Goal: Information Seeking & Learning: Learn about a topic

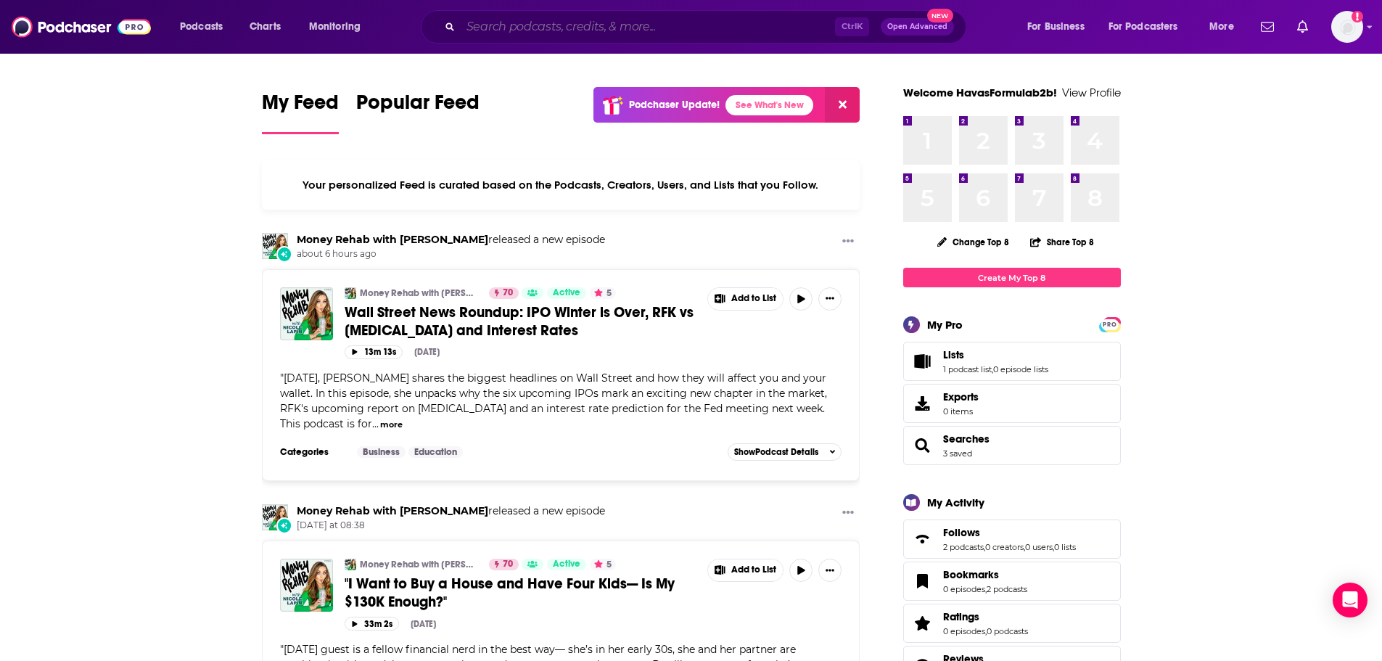
click at [544, 32] on input "Search podcasts, credits, & more..." at bounding box center [648, 26] width 374 height 23
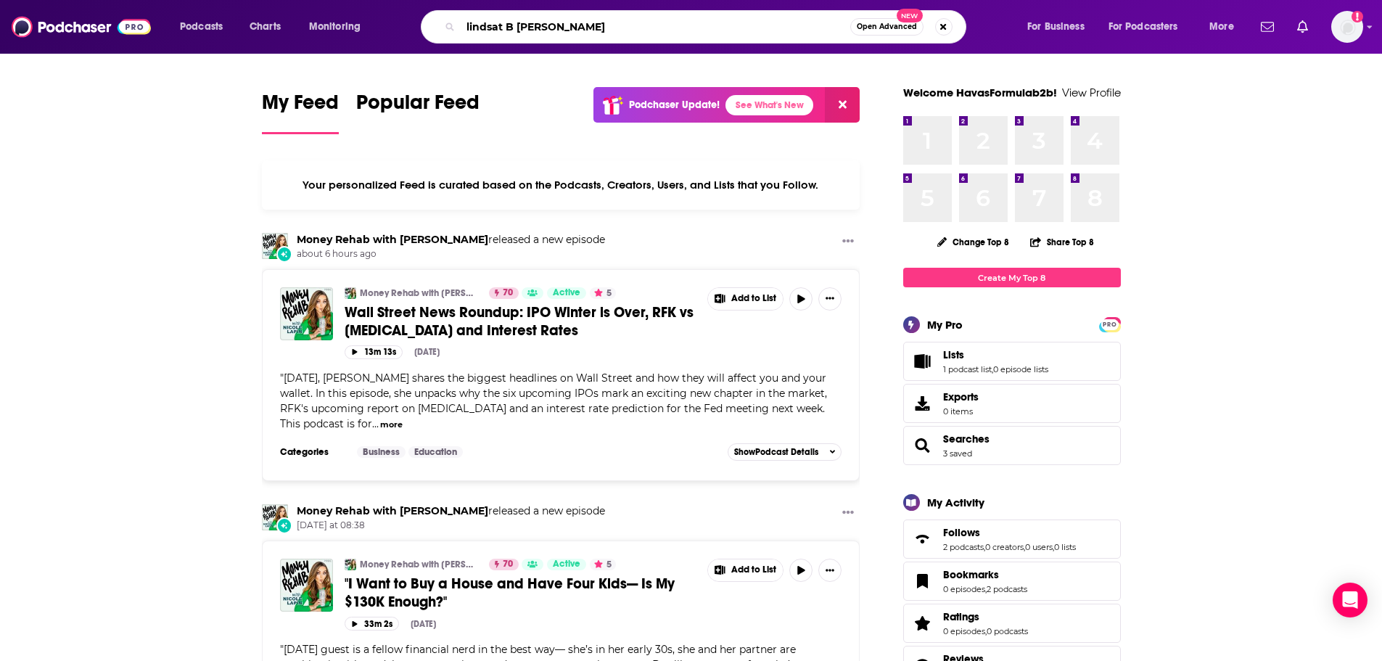
type input "lindsat B [PERSON_NAME]"
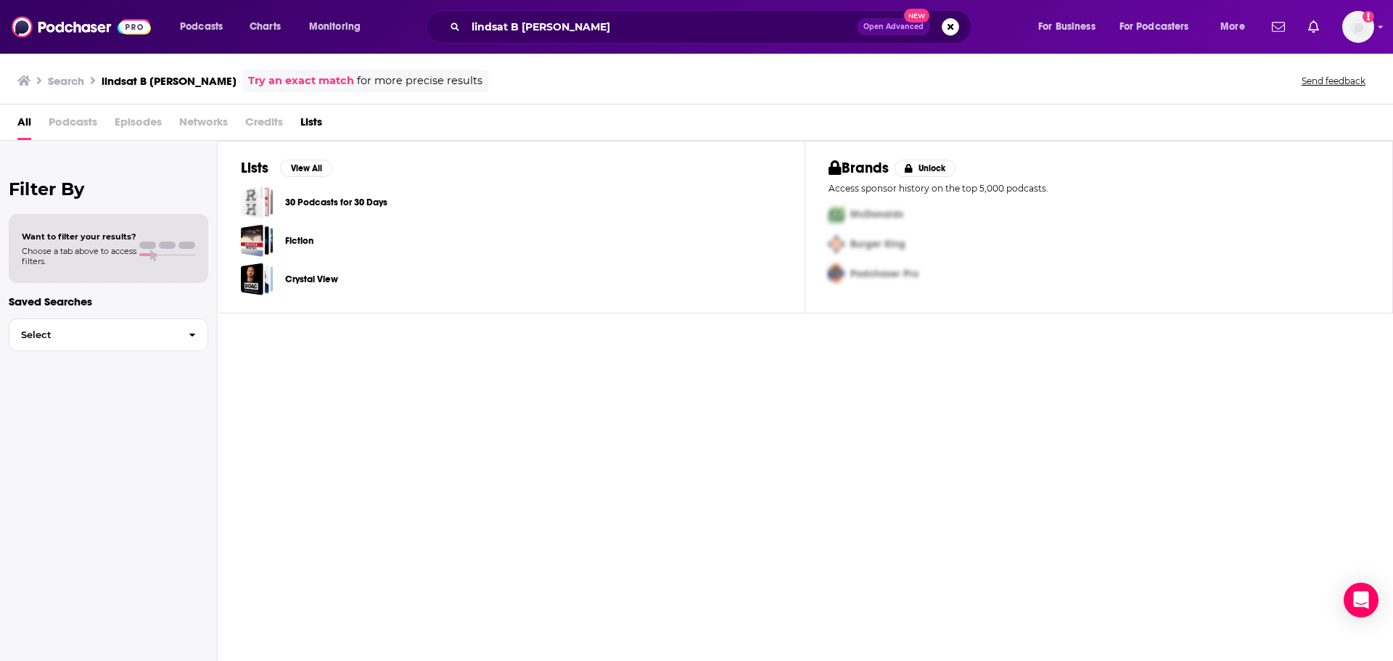
click at [70, 78] on h3 "Search" at bounding box center [66, 81] width 36 height 14
click at [140, 77] on h3 "lindsat B [PERSON_NAME]" at bounding box center [169, 81] width 135 height 14
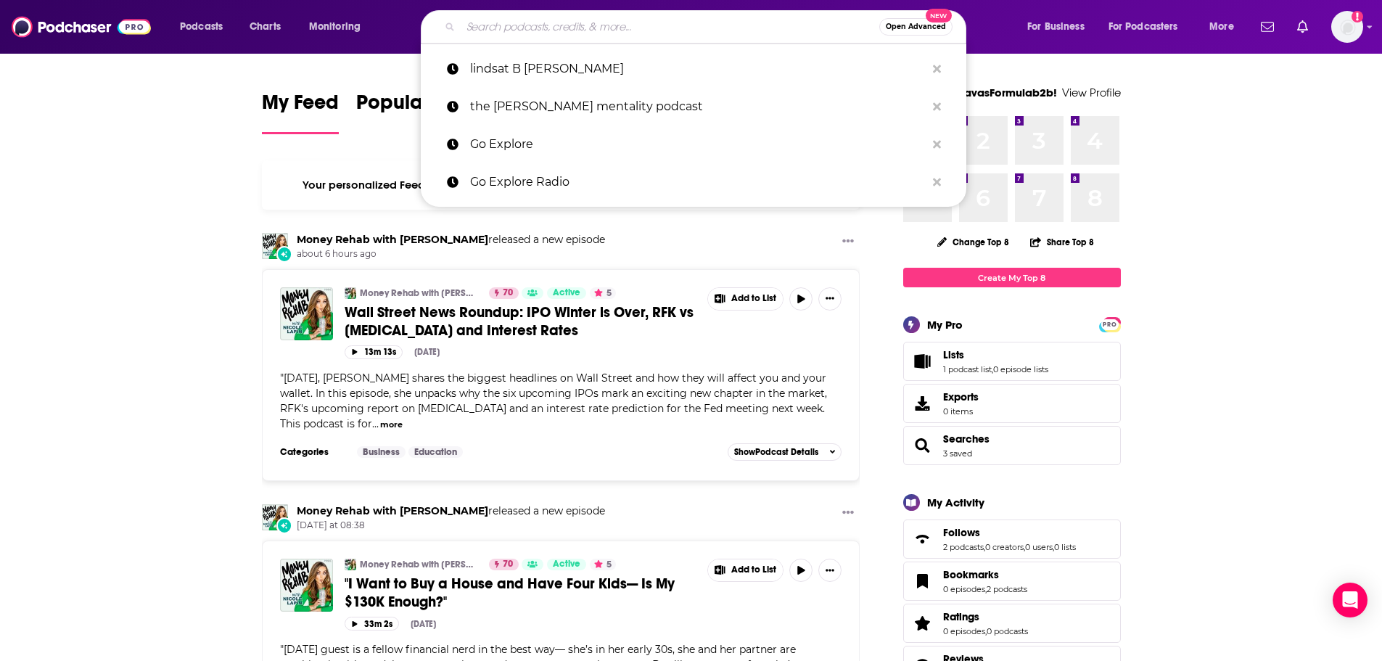
click at [599, 33] on input "Search podcasts, credits, & more..." at bounding box center [670, 26] width 419 height 23
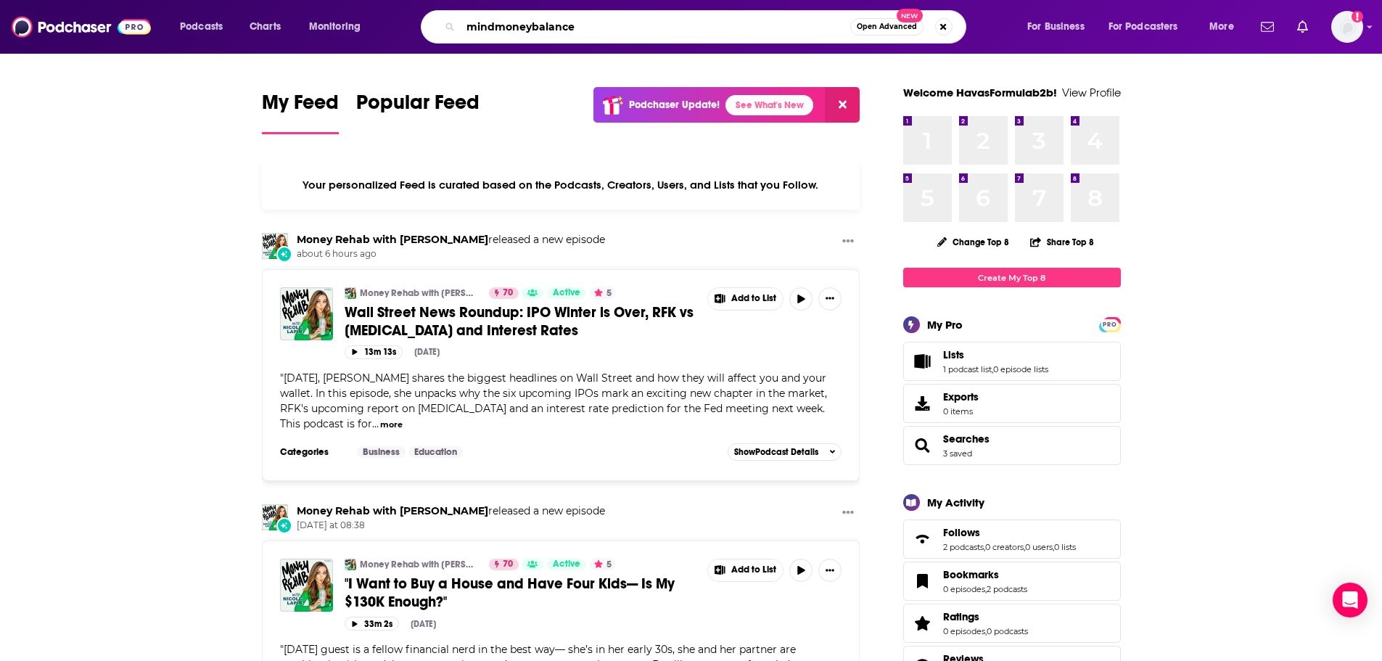
type input "mindmoneybalance"
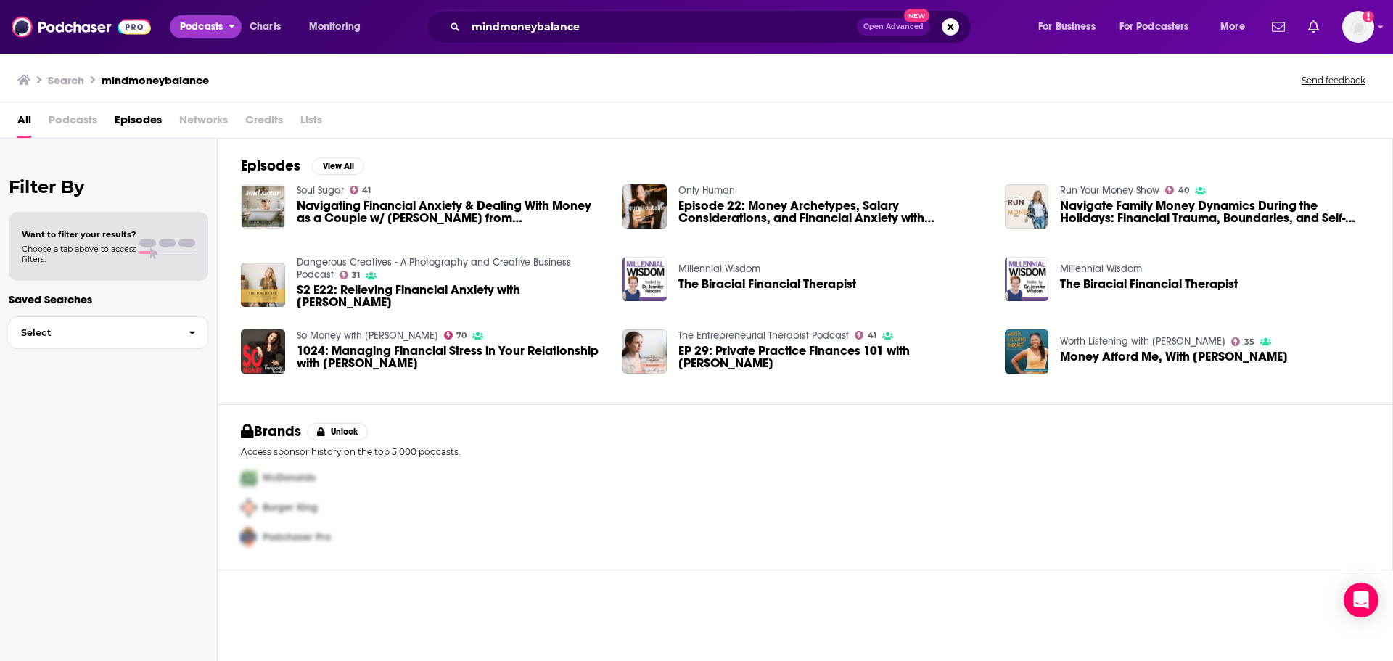
click at [209, 24] on span "Podcasts" at bounding box center [201, 27] width 43 height 20
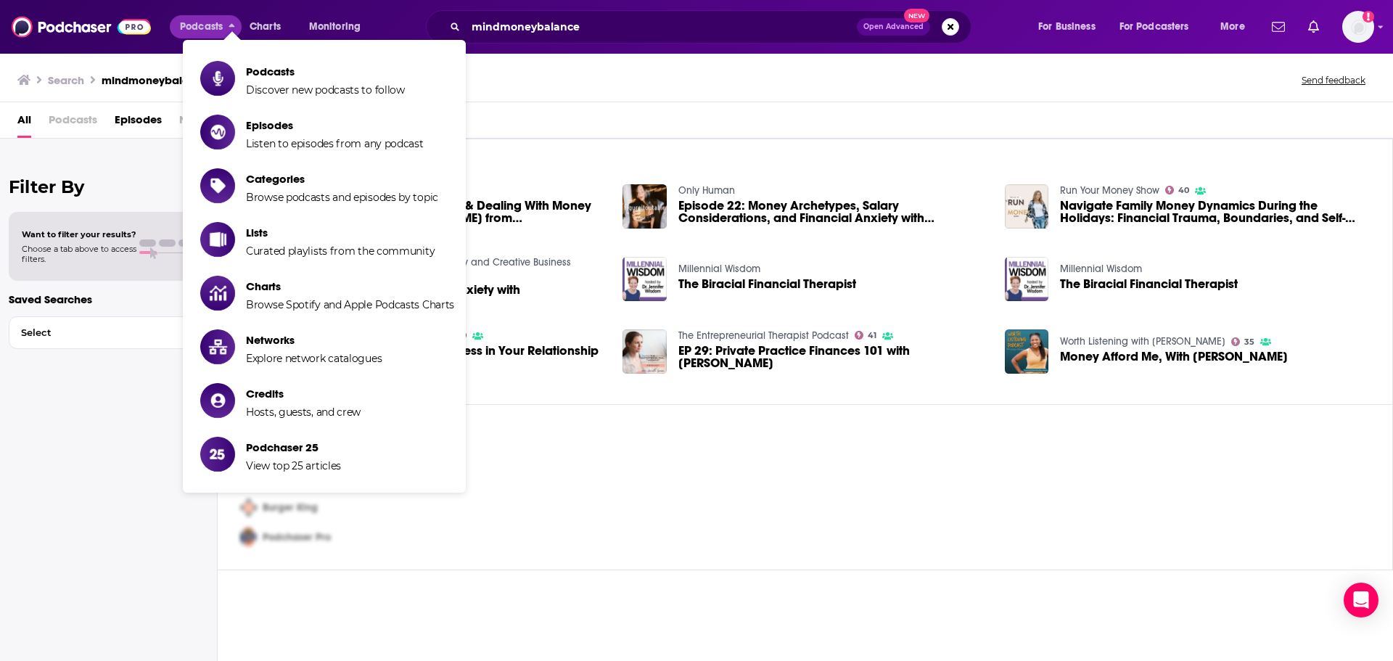
click at [59, 118] on span "Podcasts" at bounding box center [73, 123] width 49 height 30
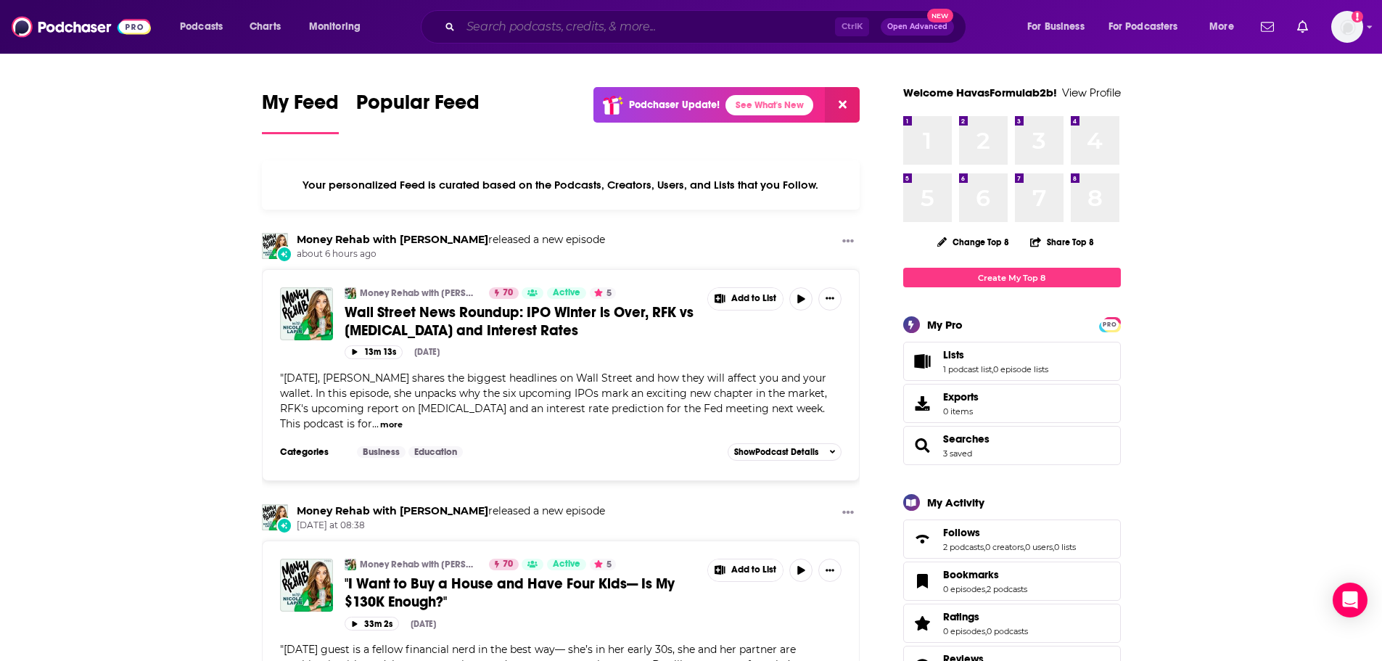
click at [503, 36] on input "Search podcasts, credits, & more..." at bounding box center [648, 26] width 374 height 23
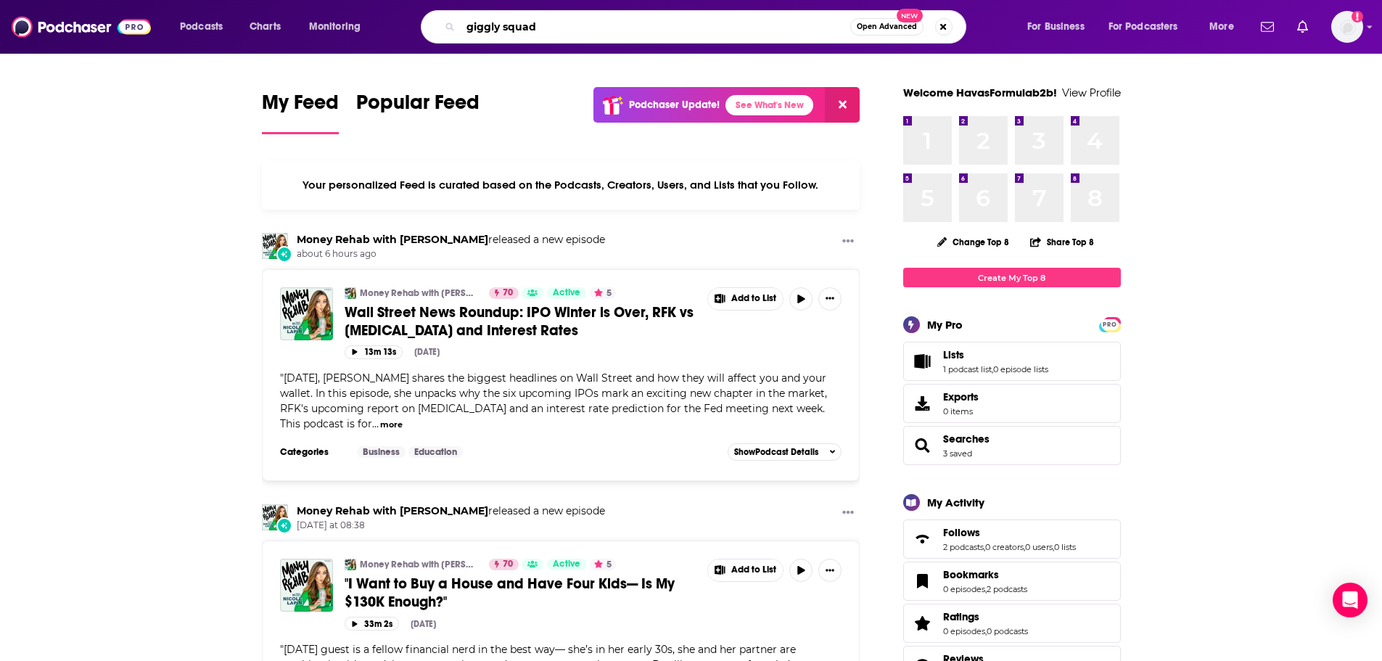
type input "giggly squad"
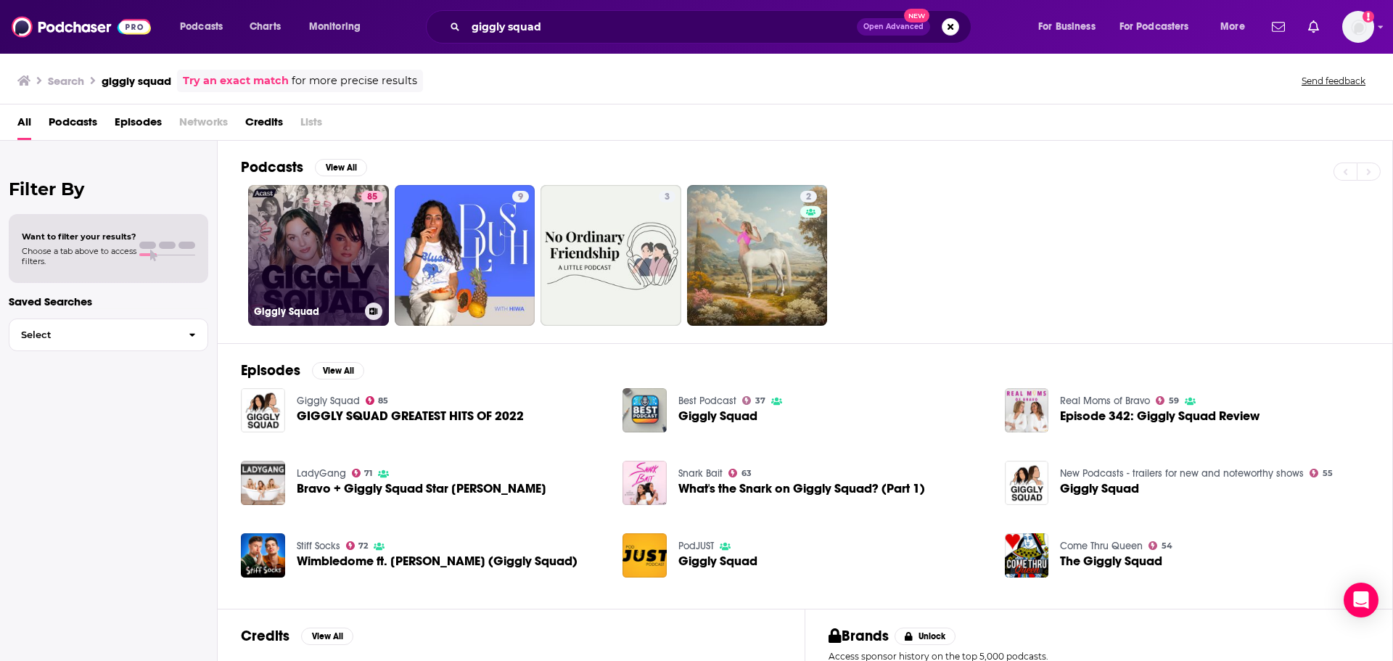
click at [340, 251] on link "85 Giggly Squad" at bounding box center [318, 255] width 141 height 141
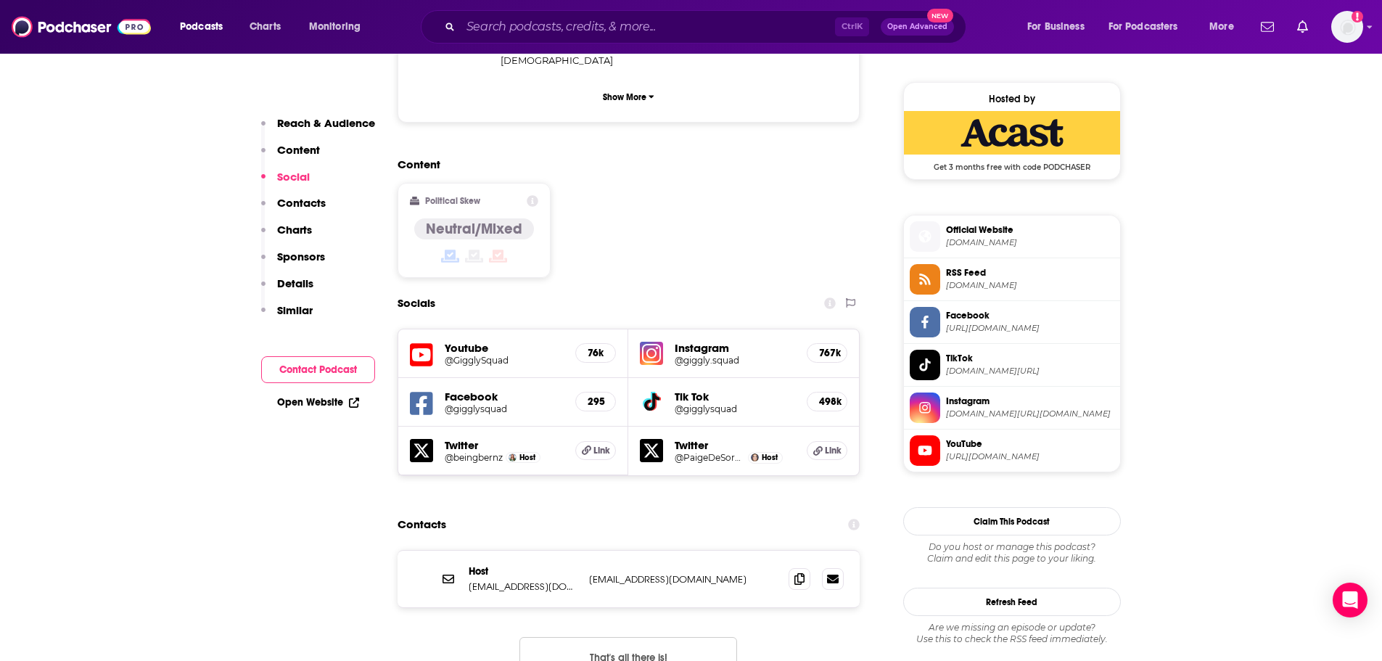
scroll to position [1379, 0]
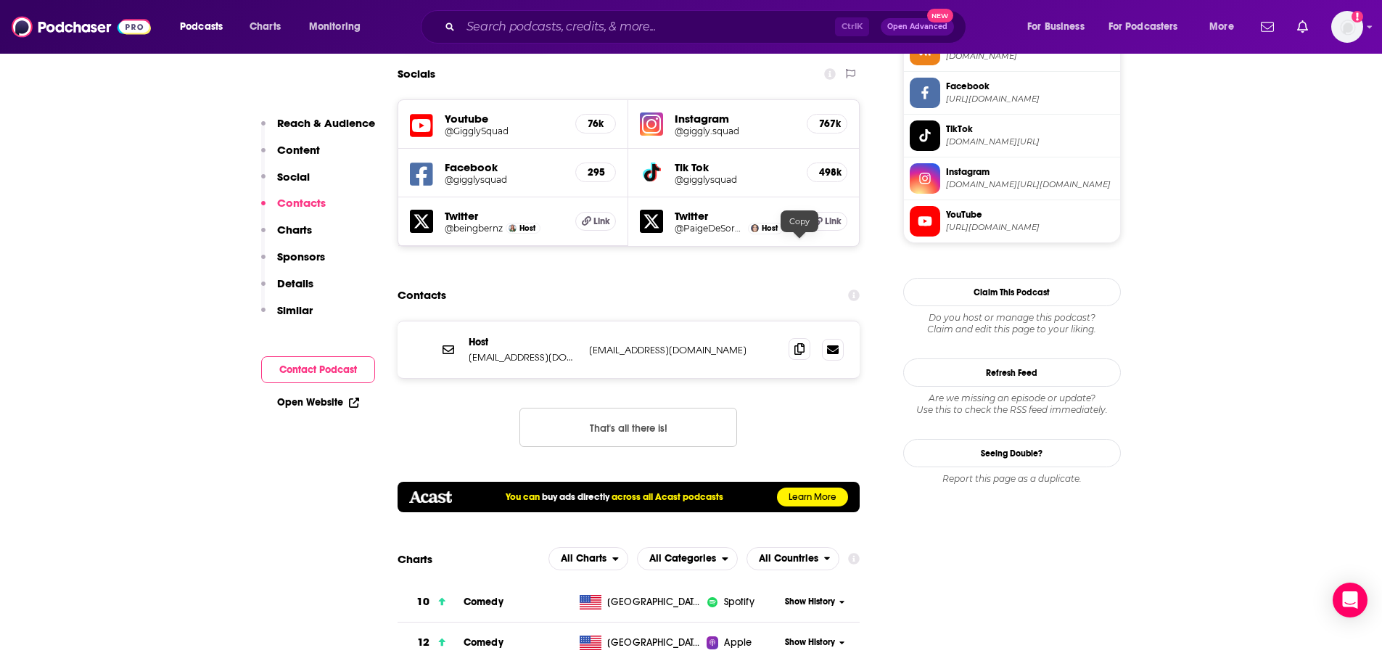
click at [802, 343] on icon at bounding box center [799, 349] width 10 height 12
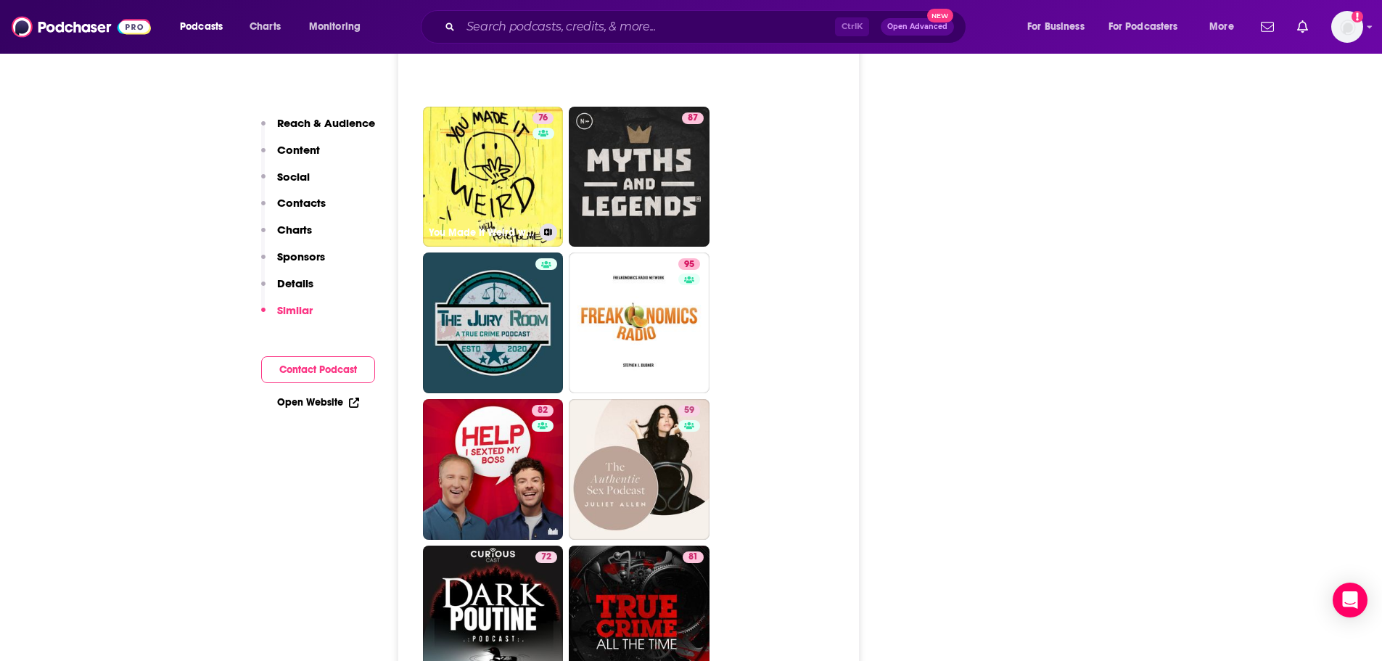
scroll to position [6676, 0]
click at [515, 31] on input "Search podcasts, credits, & more..." at bounding box center [648, 26] width 374 height 23
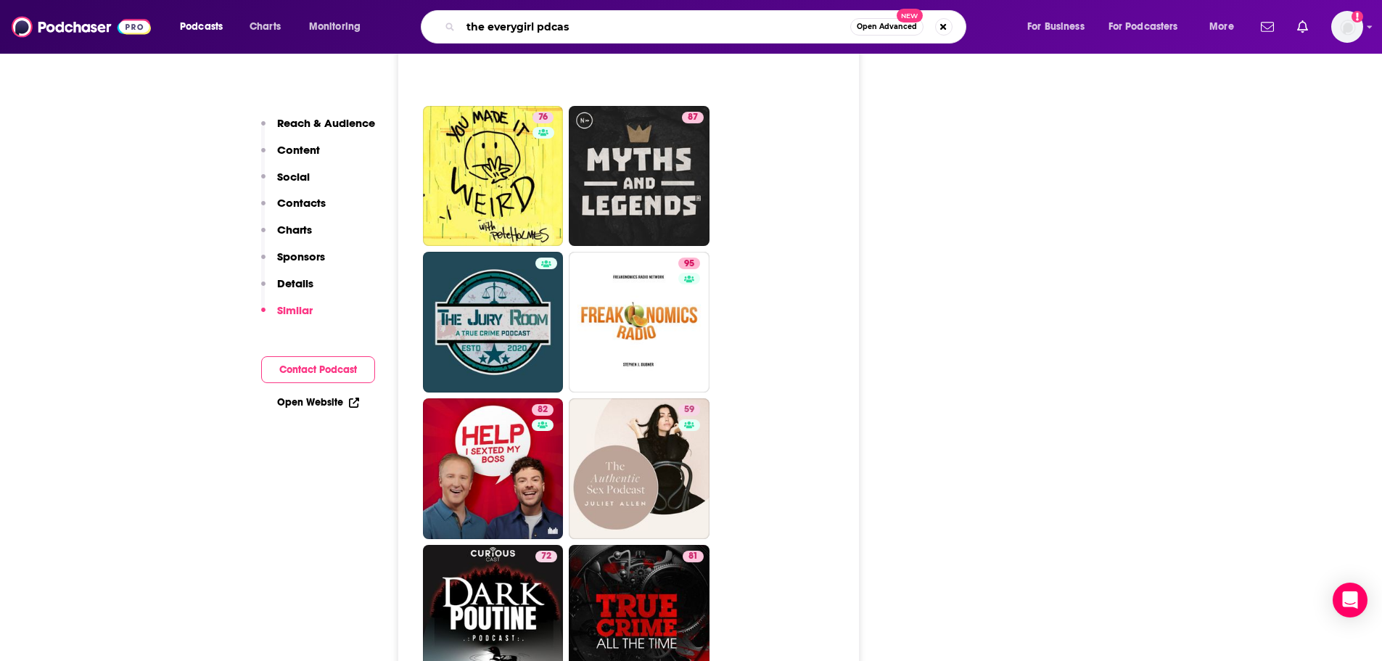
type input "the everygirl pdcast"
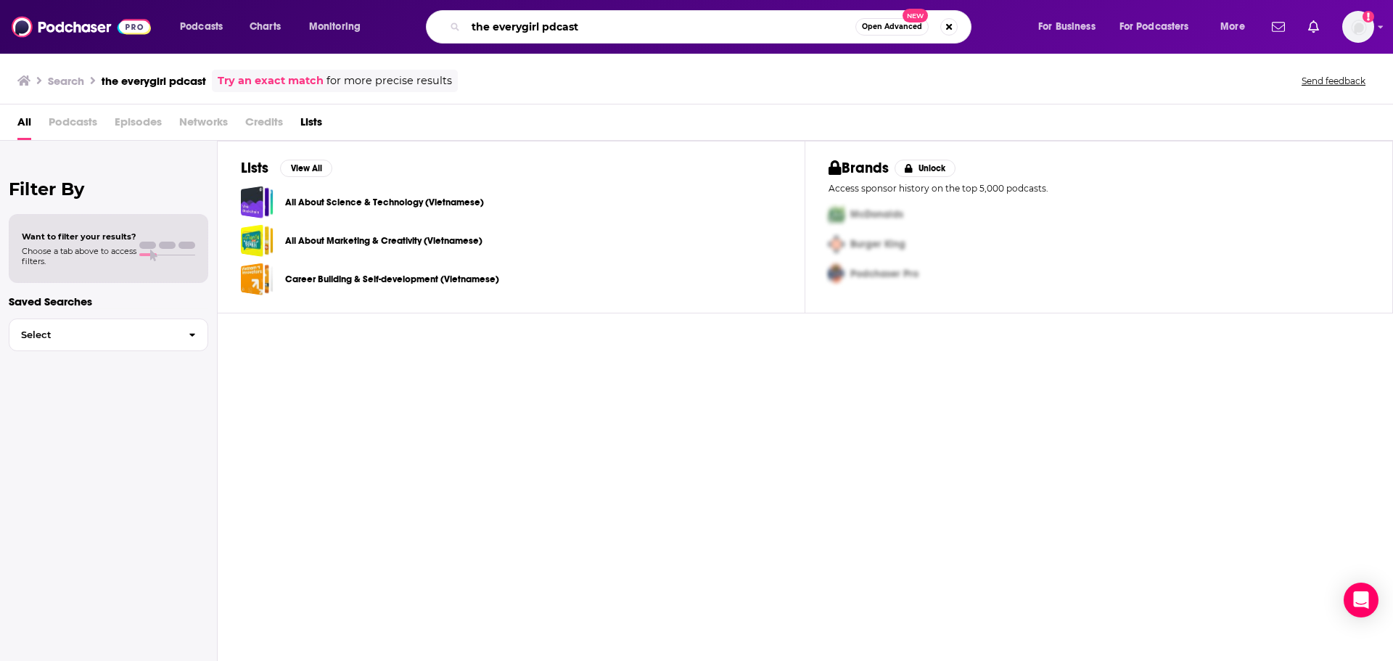
click at [553, 27] on input "the everygirl pdcast" at bounding box center [661, 26] width 390 height 23
type input "the everygirl"
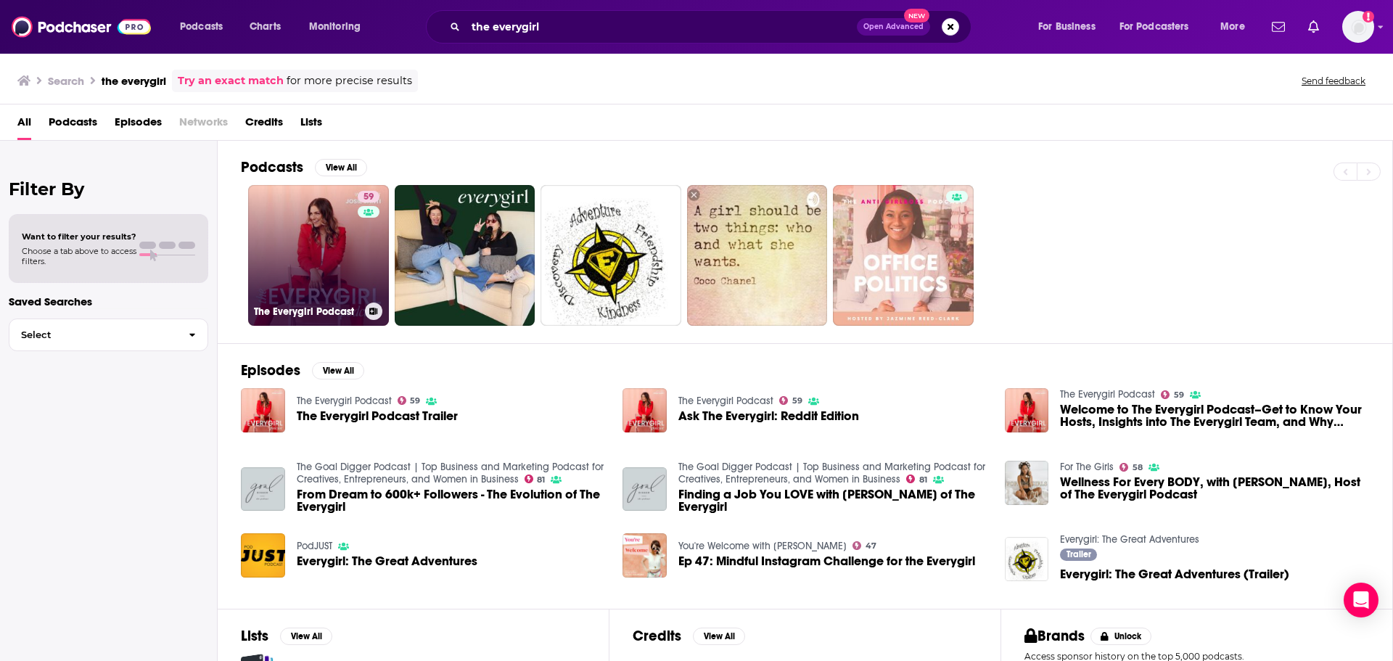
click at [366, 267] on div "59" at bounding box center [370, 247] width 25 height 112
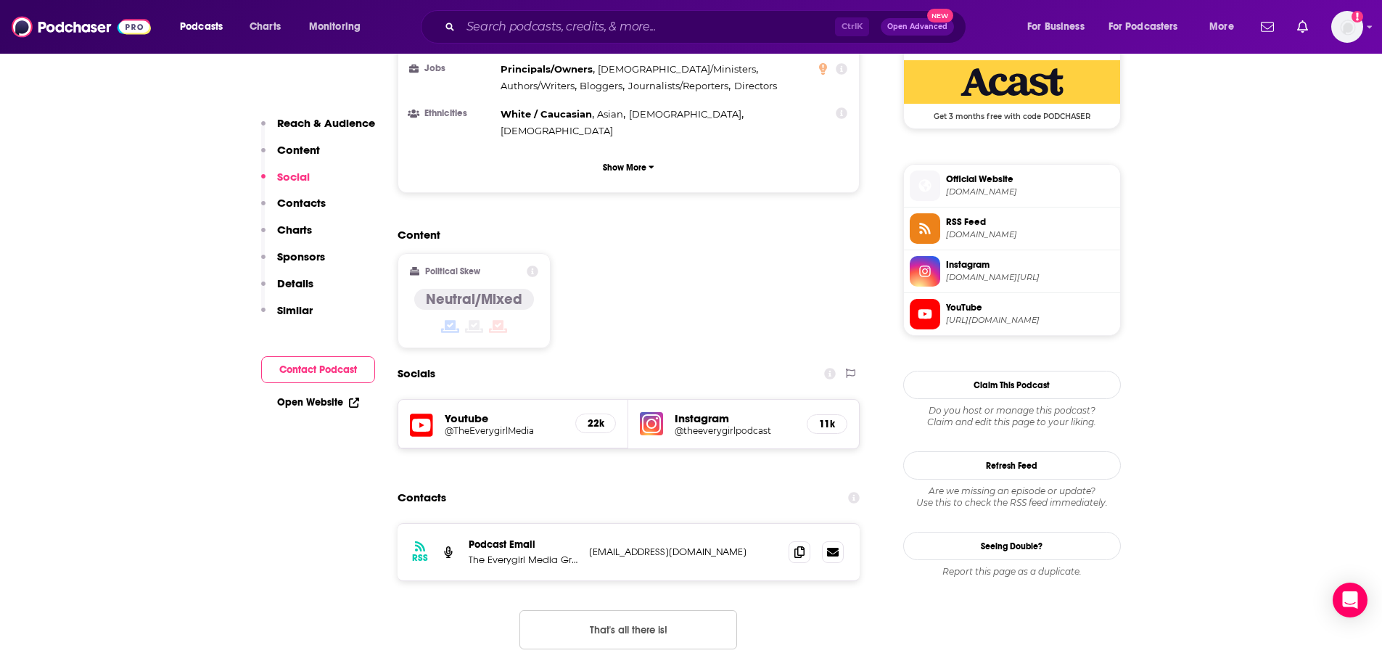
scroll to position [1088, 0]
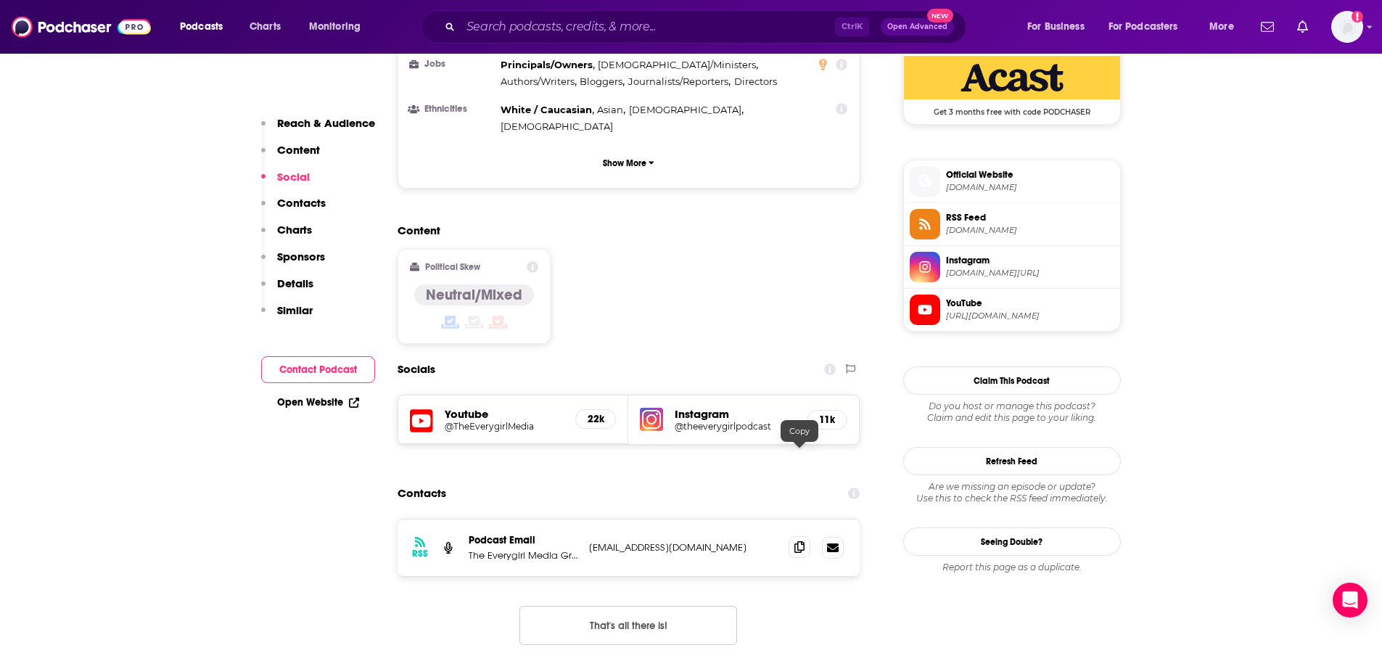
click at [800, 541] on icon at bounding box center [799, 547] width 10 height 12
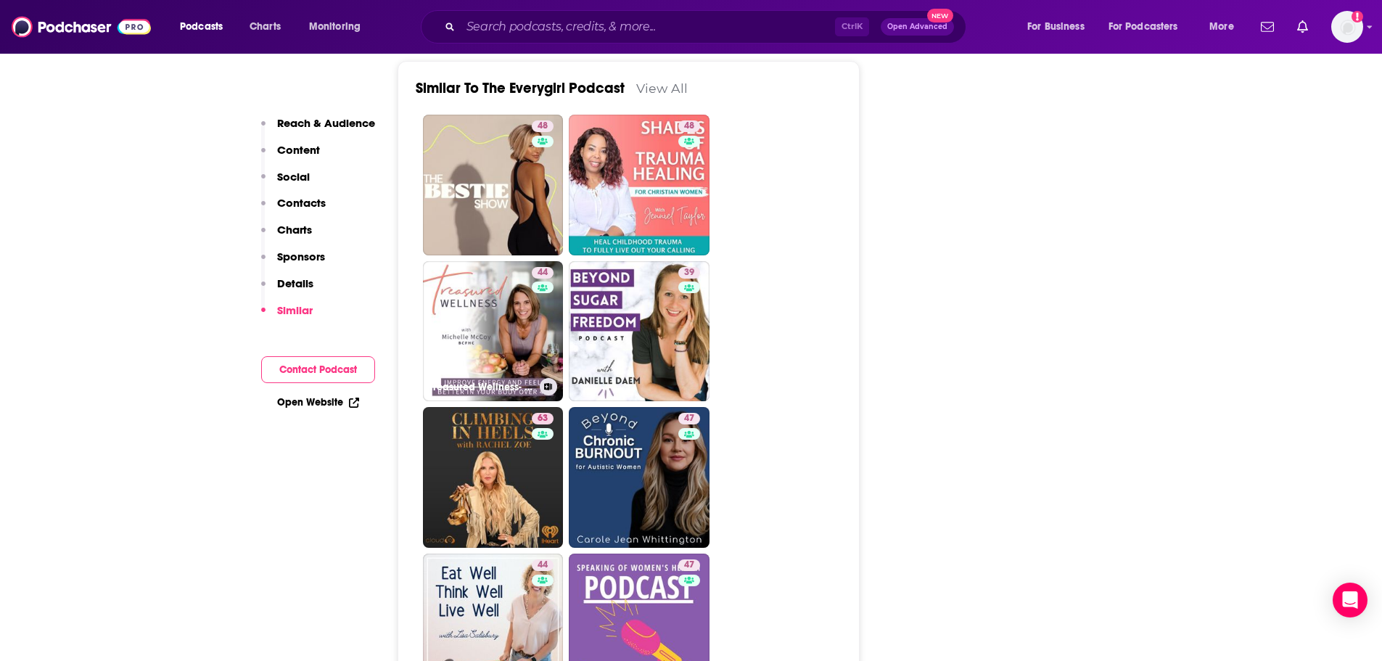
scroll to position [2902, 0]
